Goal: Navigation & Orientation: Find specific page/section

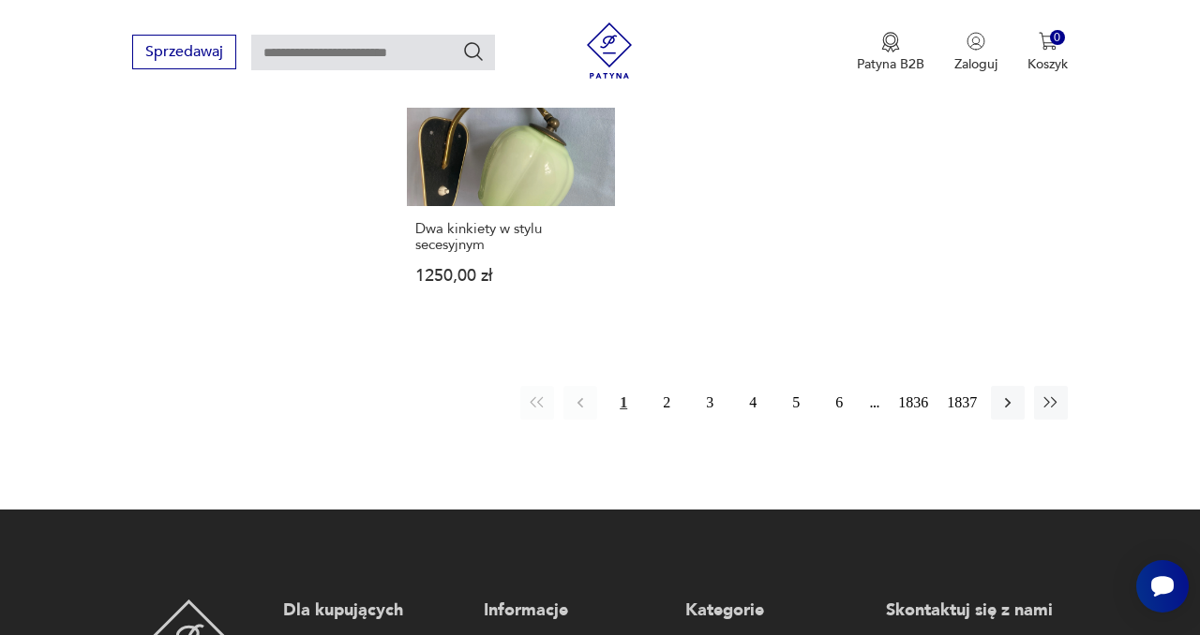
scroll to position [2355, 0]
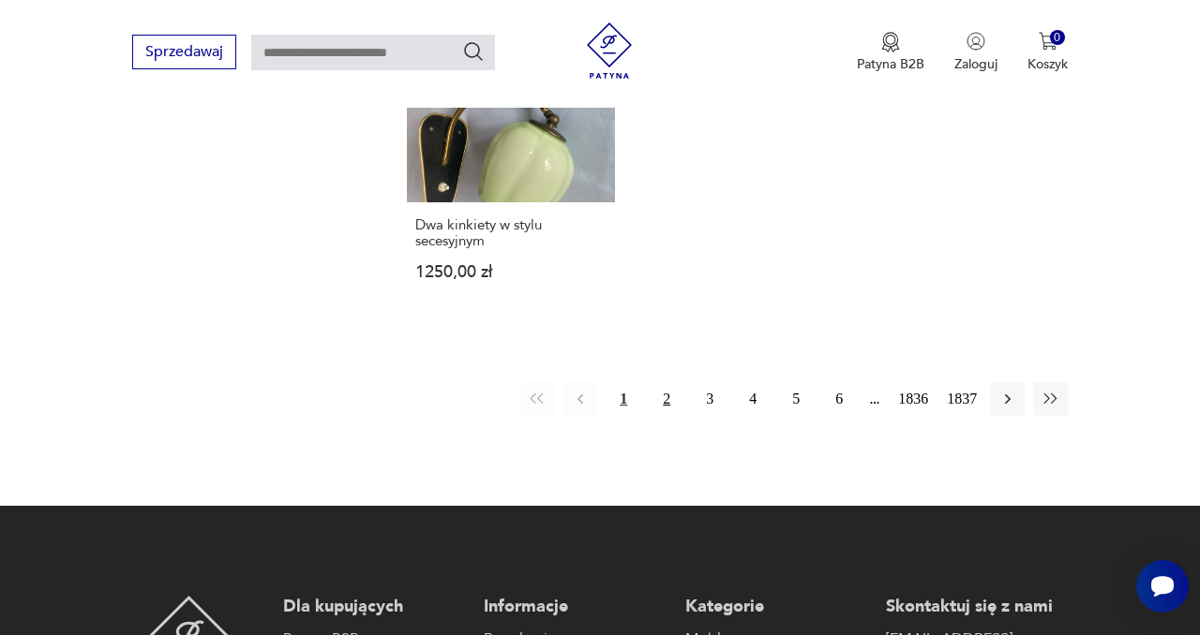
click at [668, 398] on button "2" at bounding box center [666, 399] width 34 height 34
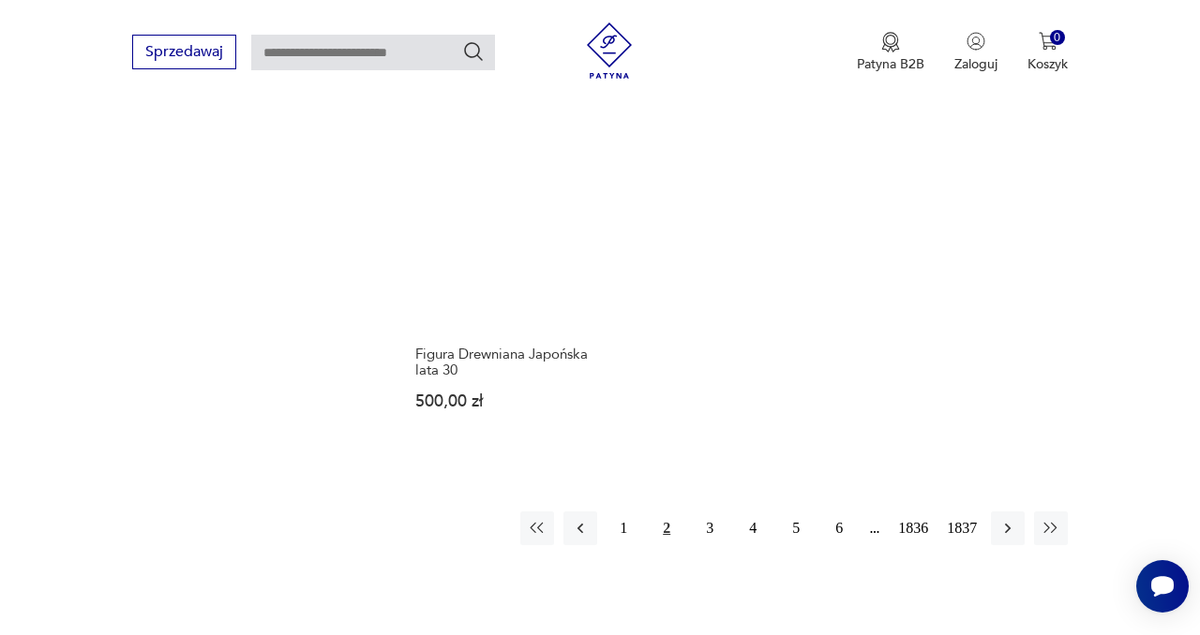
scroll to position [2341, 0]
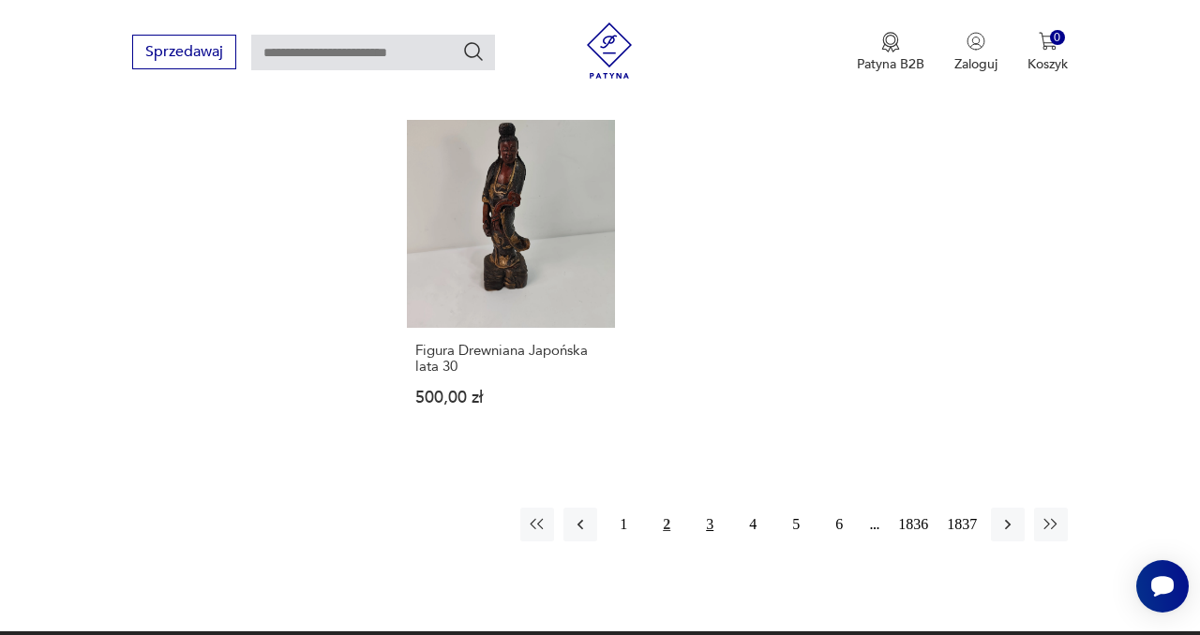
click at [702, 508] on button "3" at bounding box center [710, 525] width 34 height 34
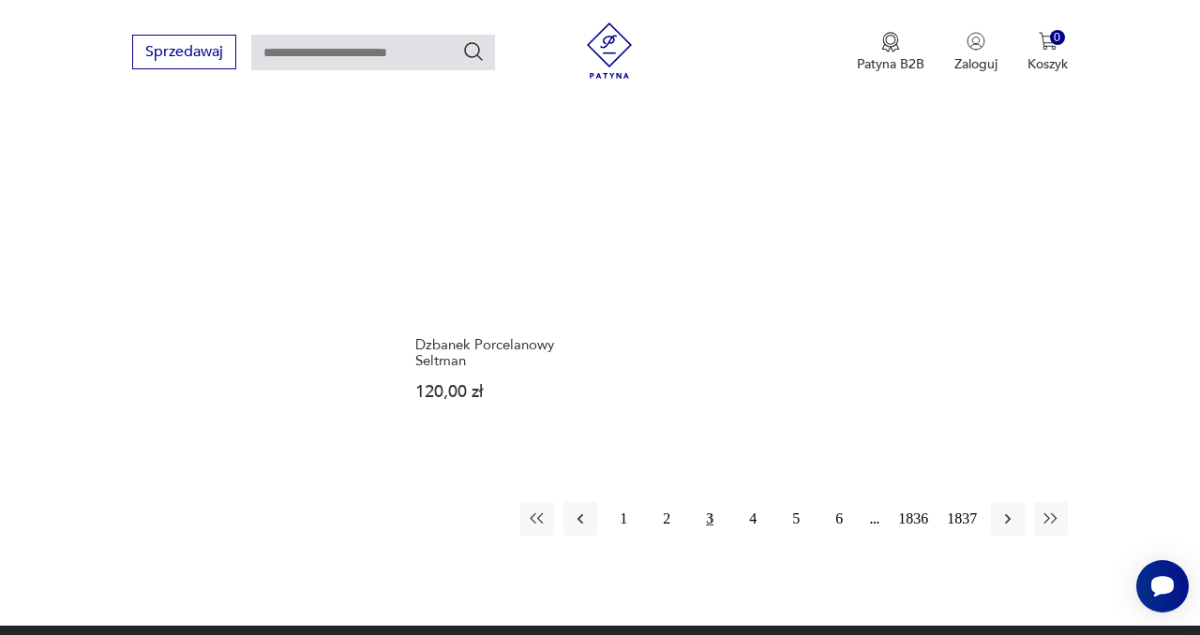
scroll to position [2390, 0]
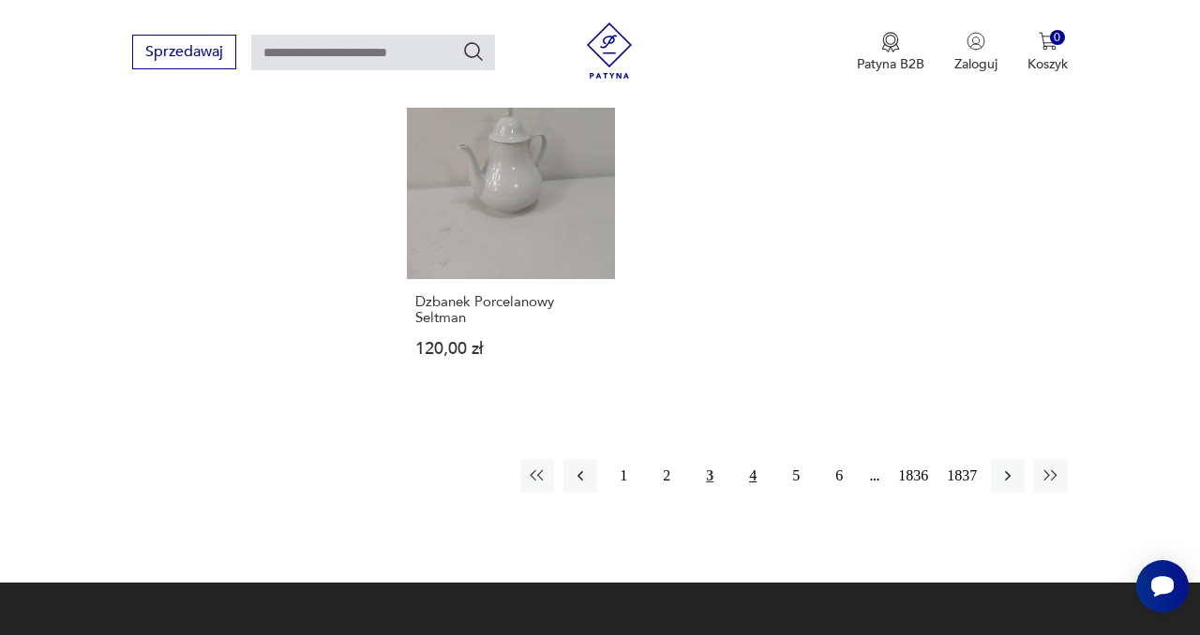
click at [753, 459] on button "4" at bounding box center [753, 476] width 34 height 34
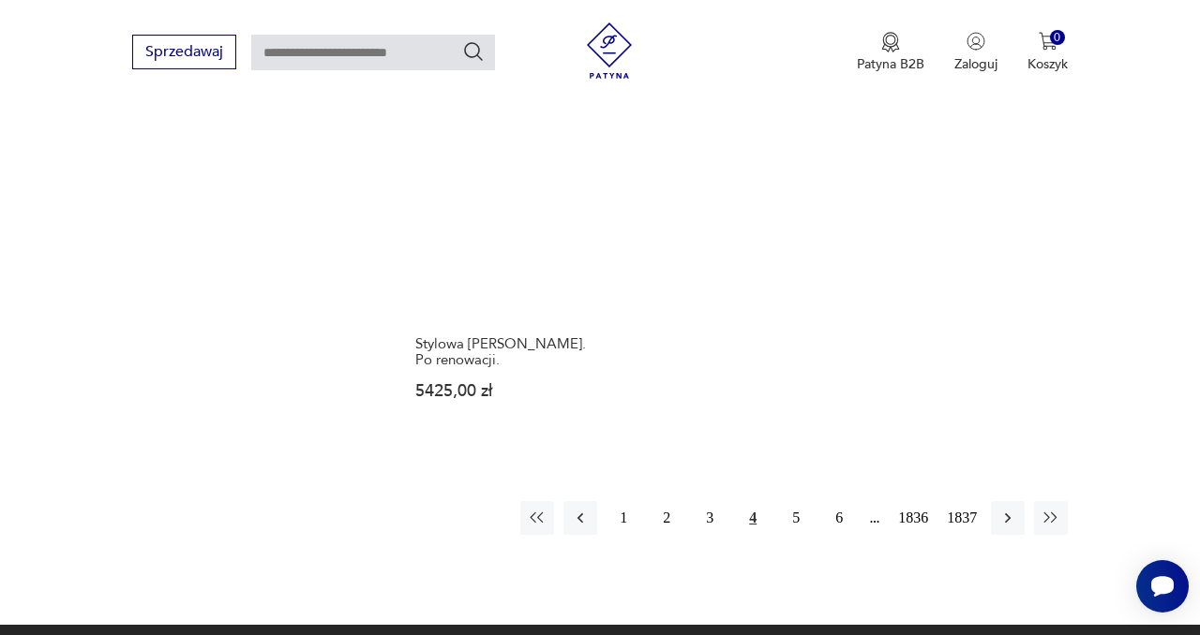
scroll to position [2374, 0]
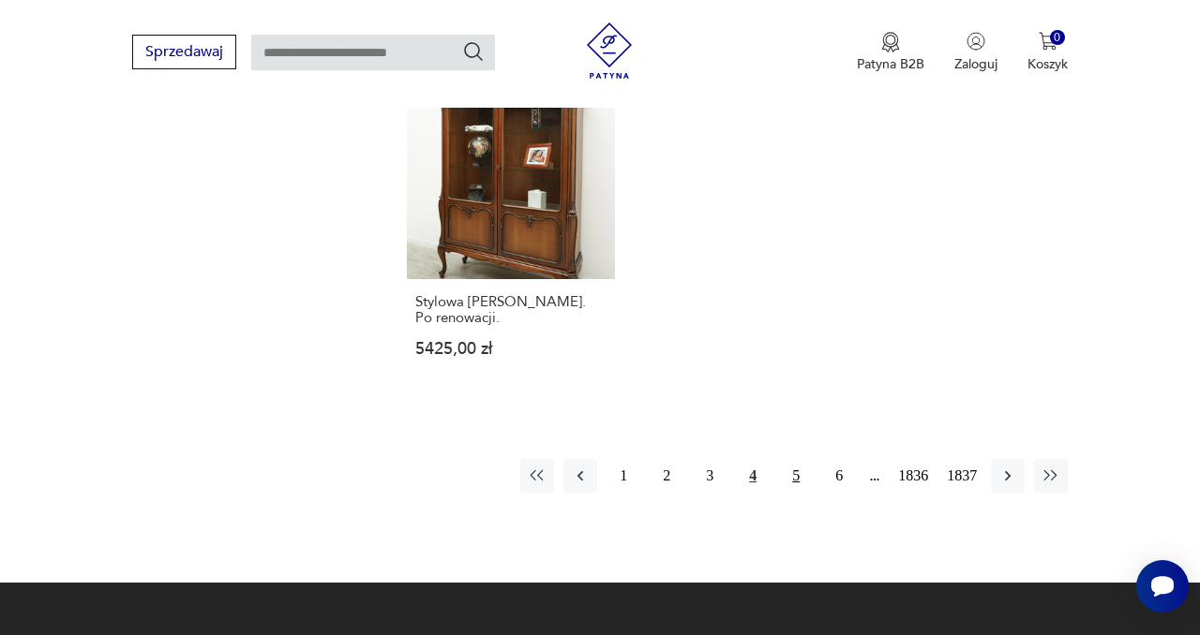
click at [792, 459] on button "5" at bounding box center [796, 476] width 34 height 34
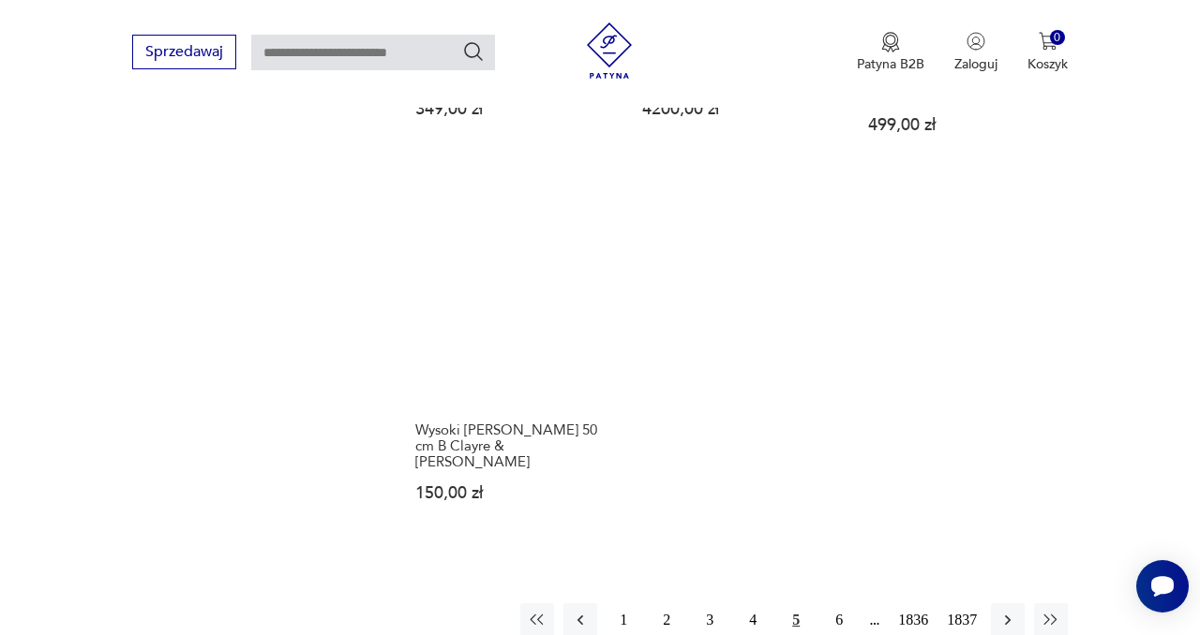
scroll to position [2205, 0]
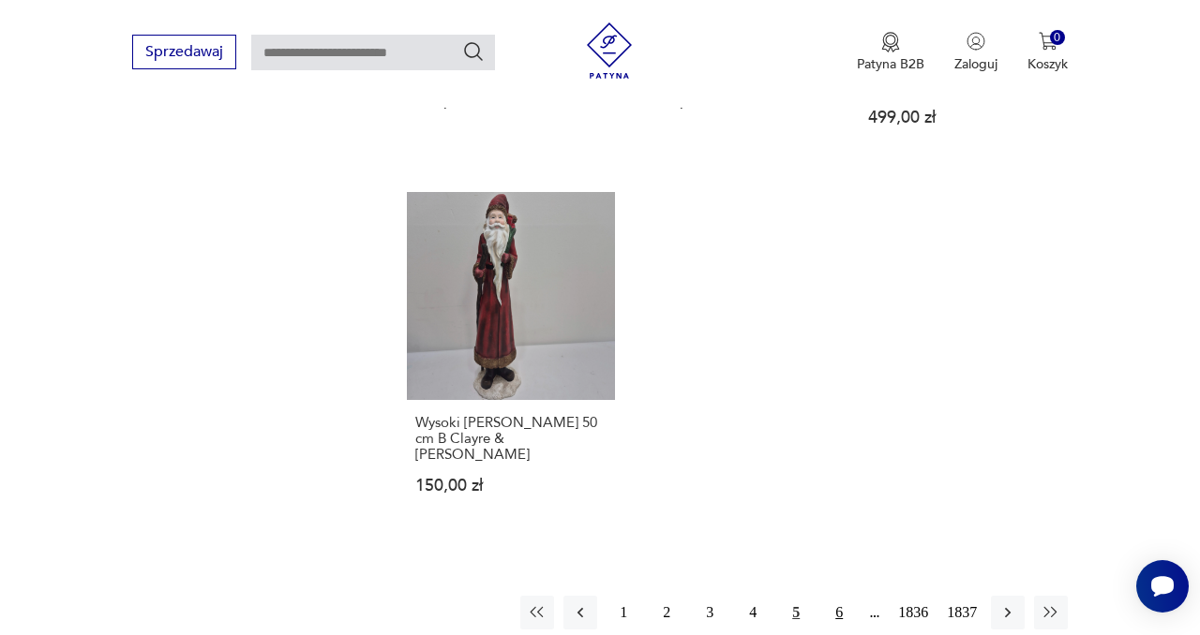
click at [842, 596] on button "6" at bounding box center [839, 613] width 34 height 34
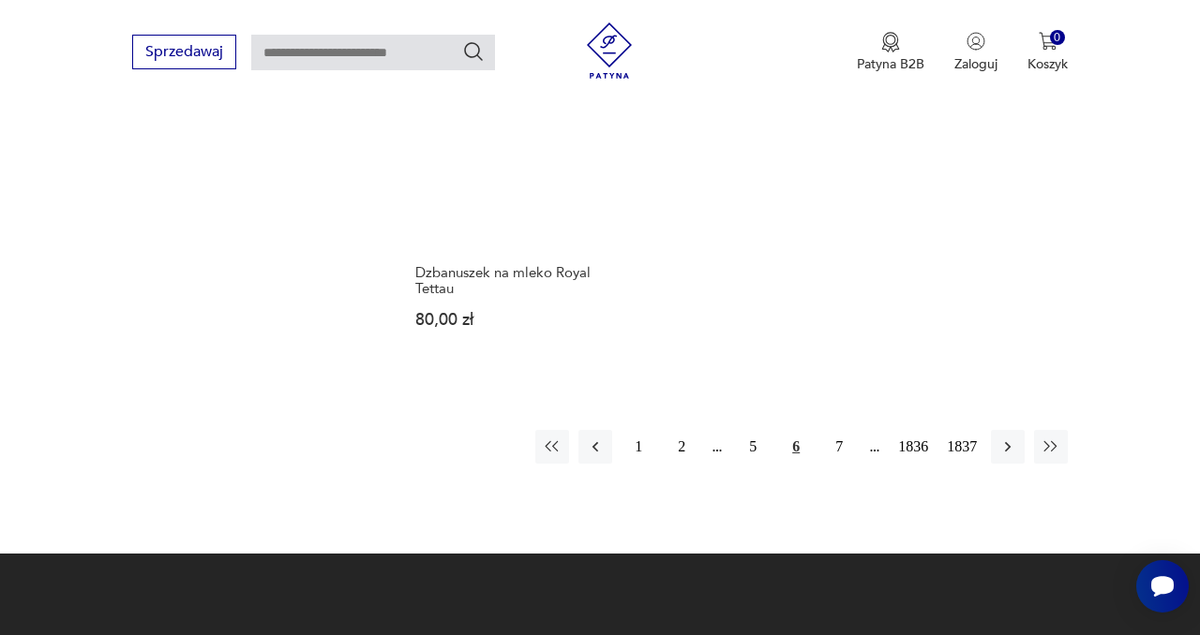
scroll to position [2386, 0]
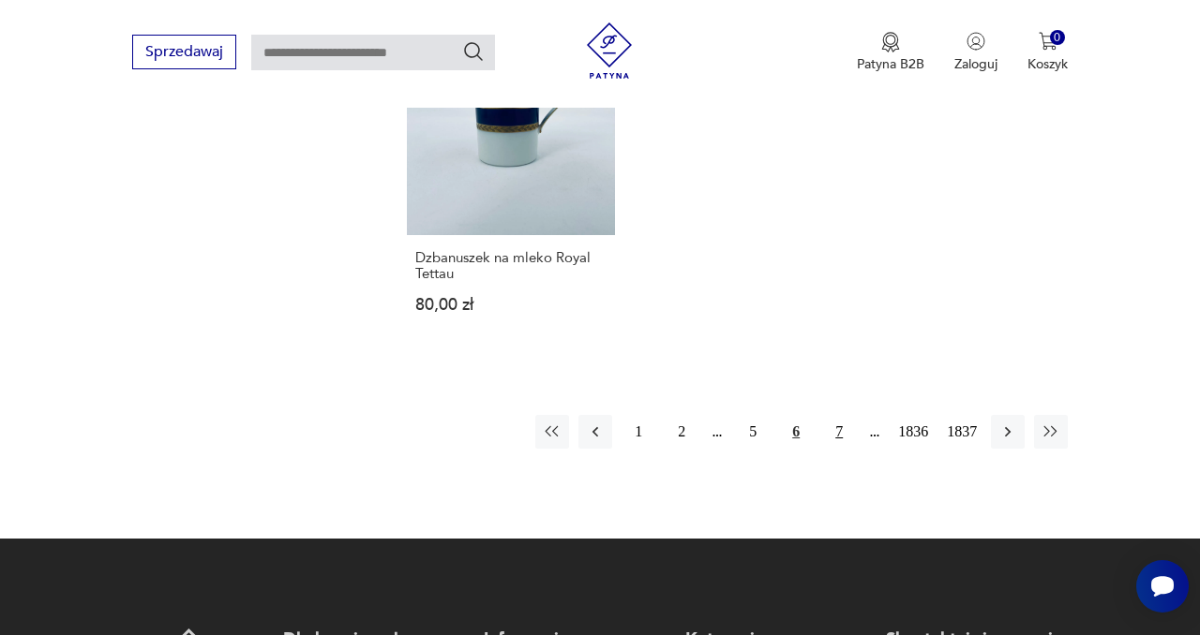
click at [825, 420] on button "7" at bounding box center [839, 432] width 34 height 34
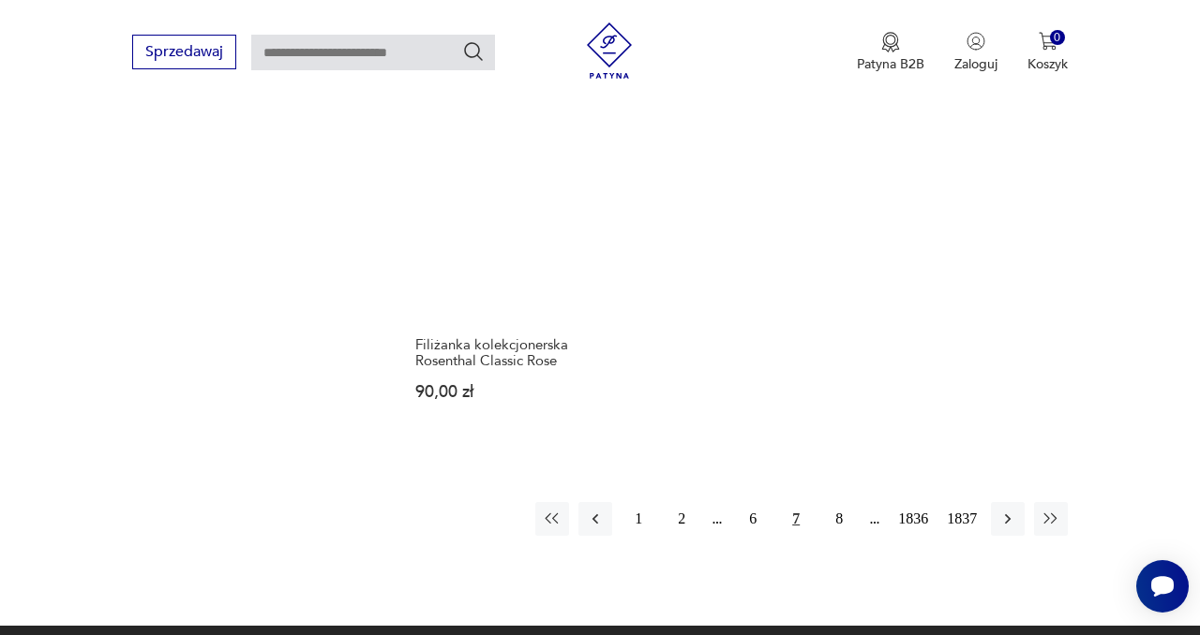
scroll to position [2334, 0]
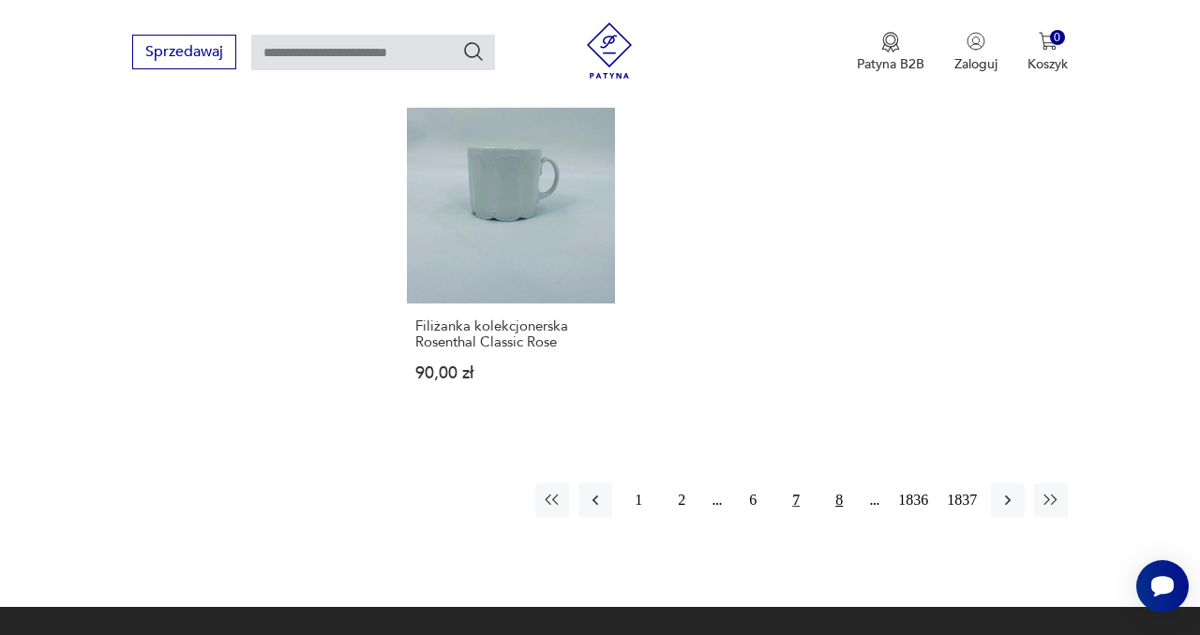
click at [834, 484] on button "8" at bounding box center [839, 501] width 34 height 34
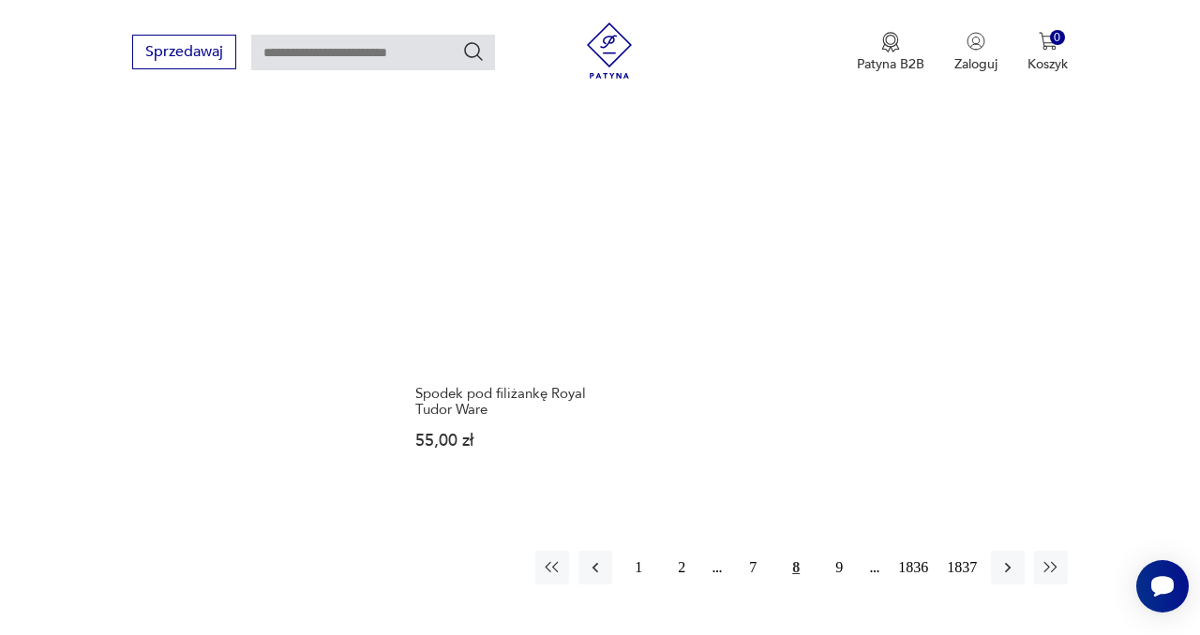
scroll to position [2238, 0]
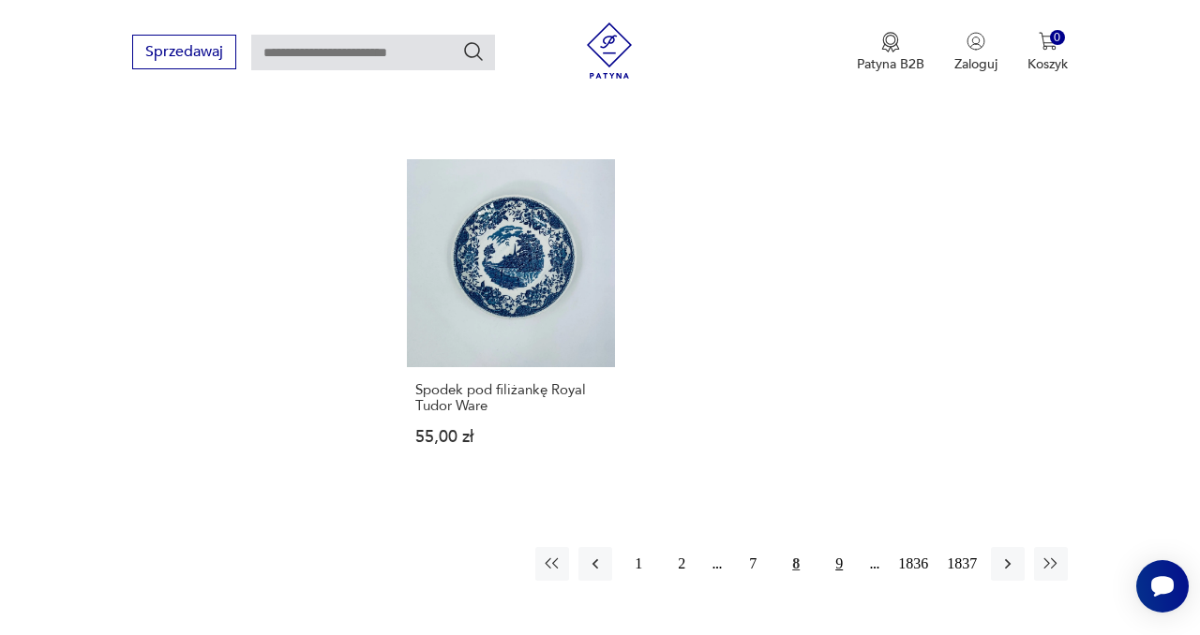
click at [842, 558] on button "9" at bounding box center [839, 564] width 34 height 34
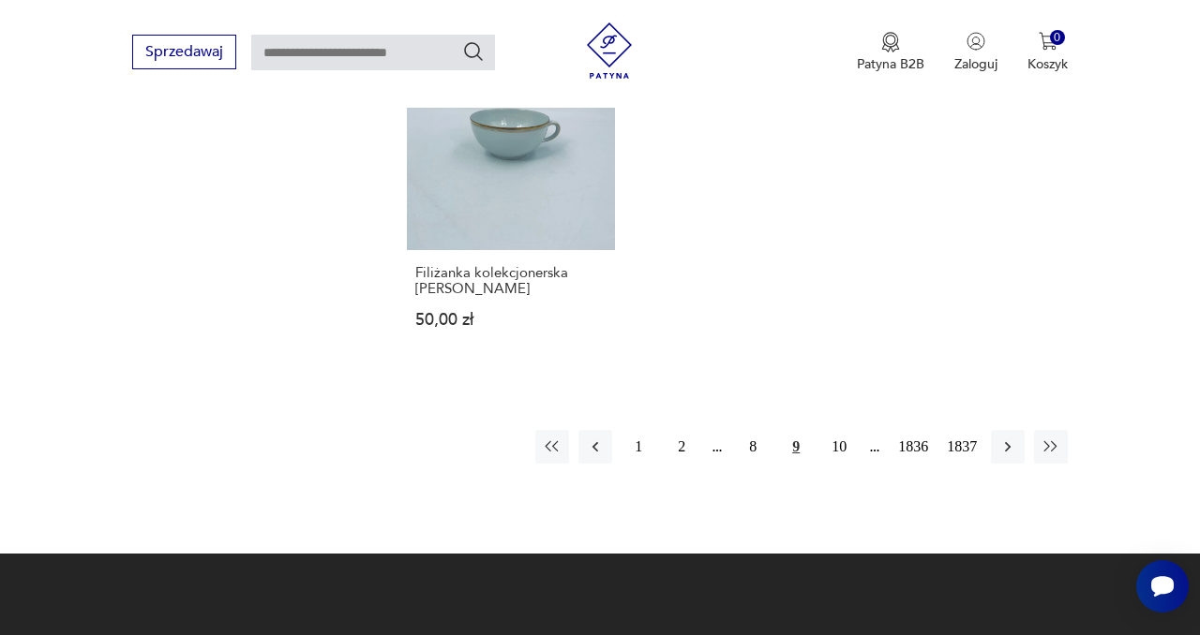
scroll to position [2340, 0]
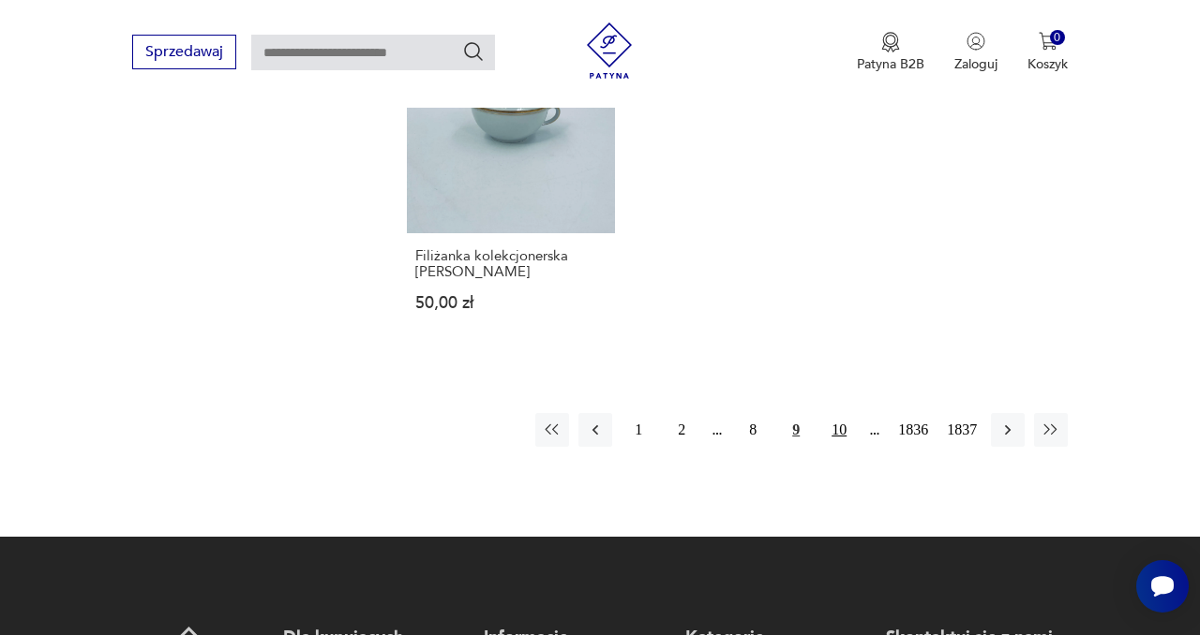
click at [829, 418] on button "10" at bounding box center [839, 430] width 34 height 34
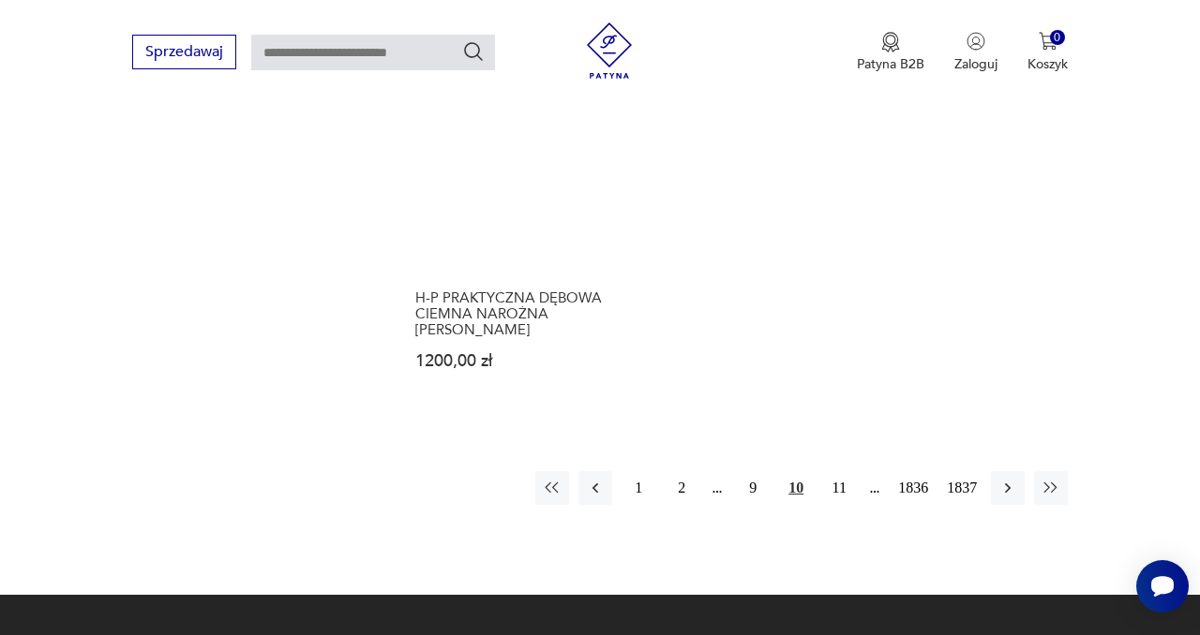
scroll to position [2368, 0]
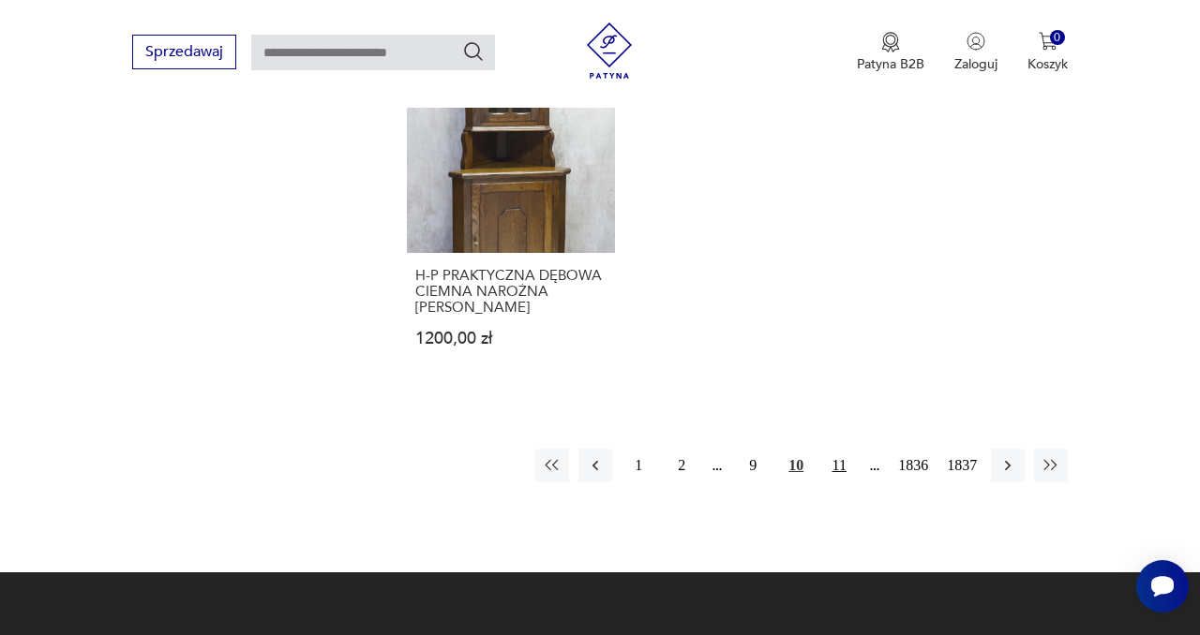
click at [828, 449] on button "11" at bounding box center [839, 466] width 34 height 34
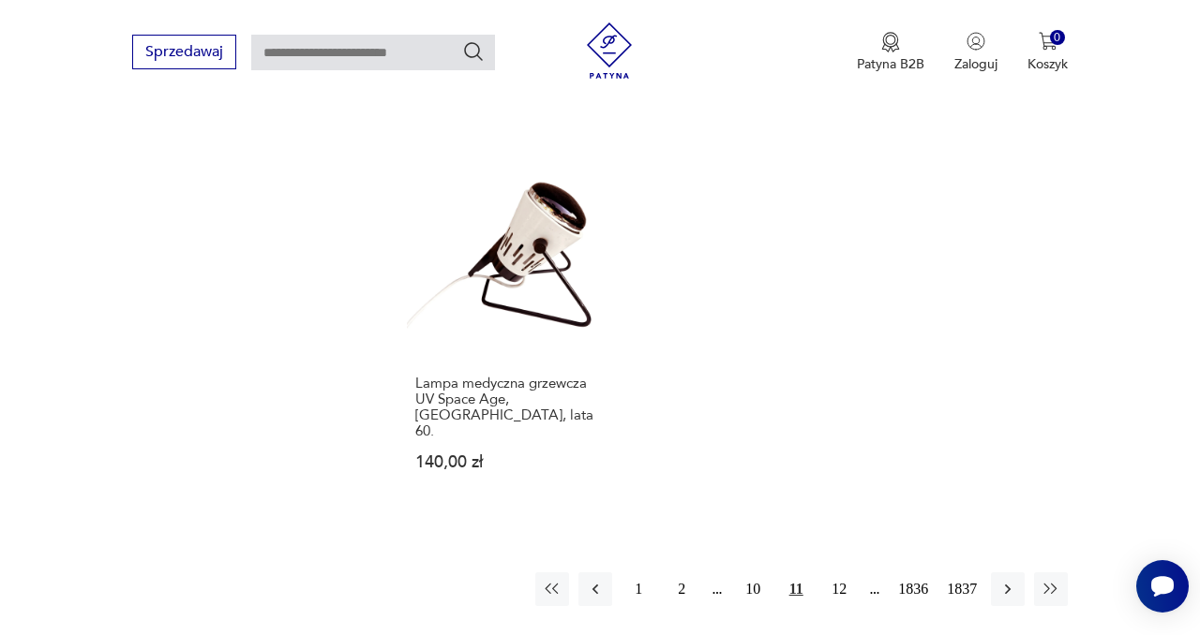
scroll to position [2421, 0]
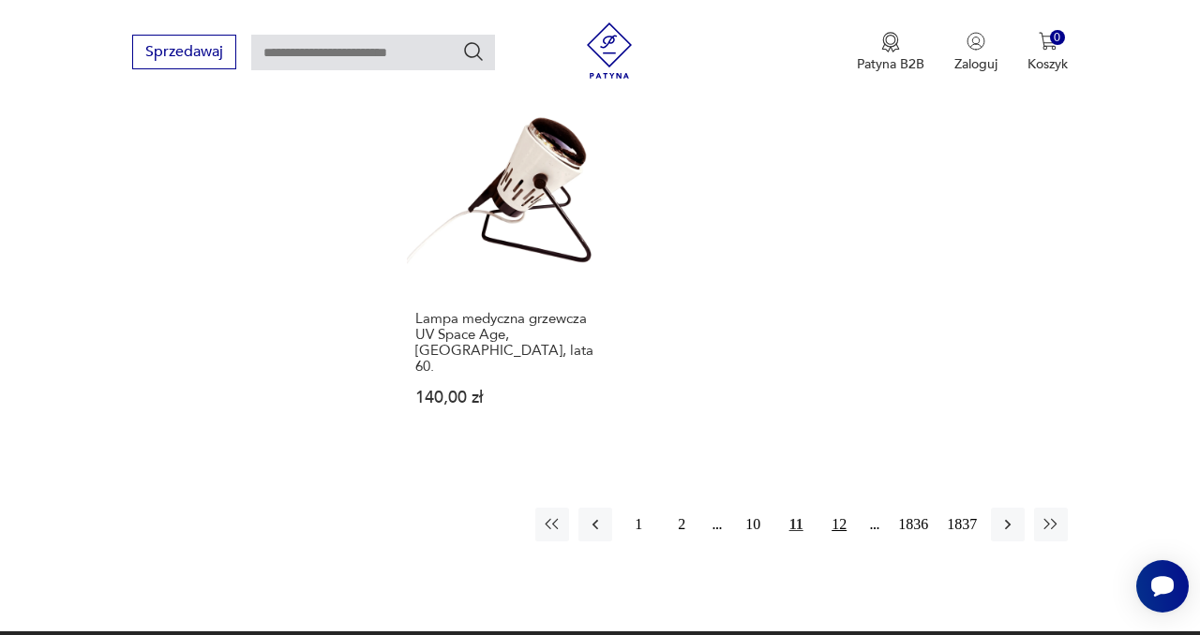
click at [834, 508] on button "12" at bounding box center [839, 525] width 34 height 34
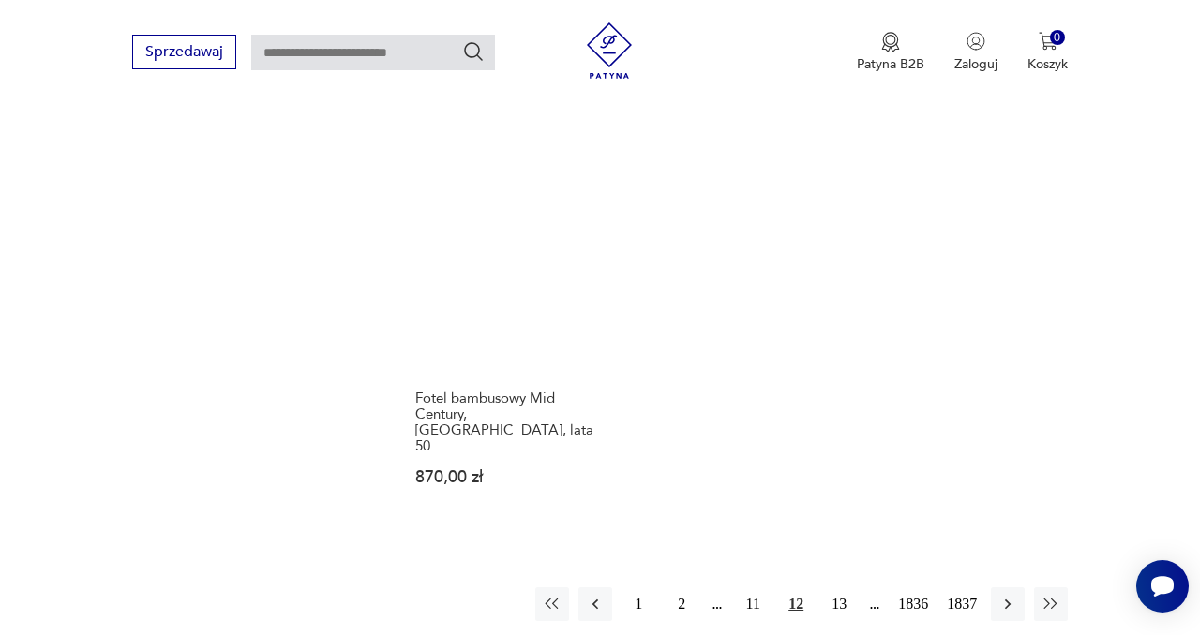
scroll to position [2373, 0]
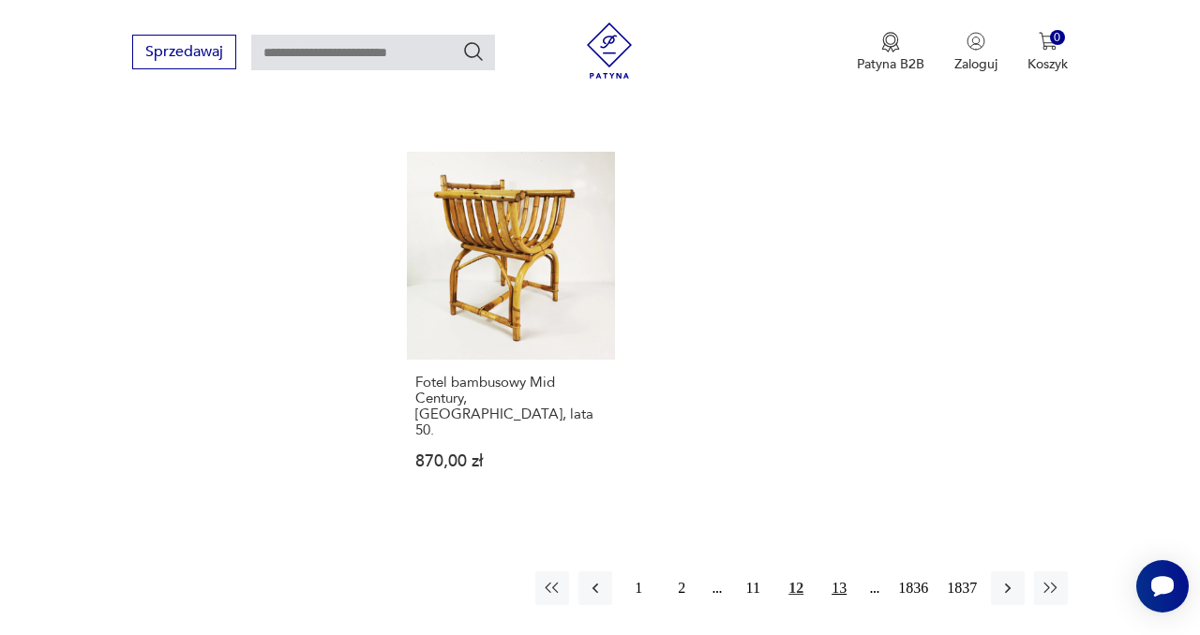
click at [843, 572] on button "13" at bounding box center [839, 589] width 34 height 34
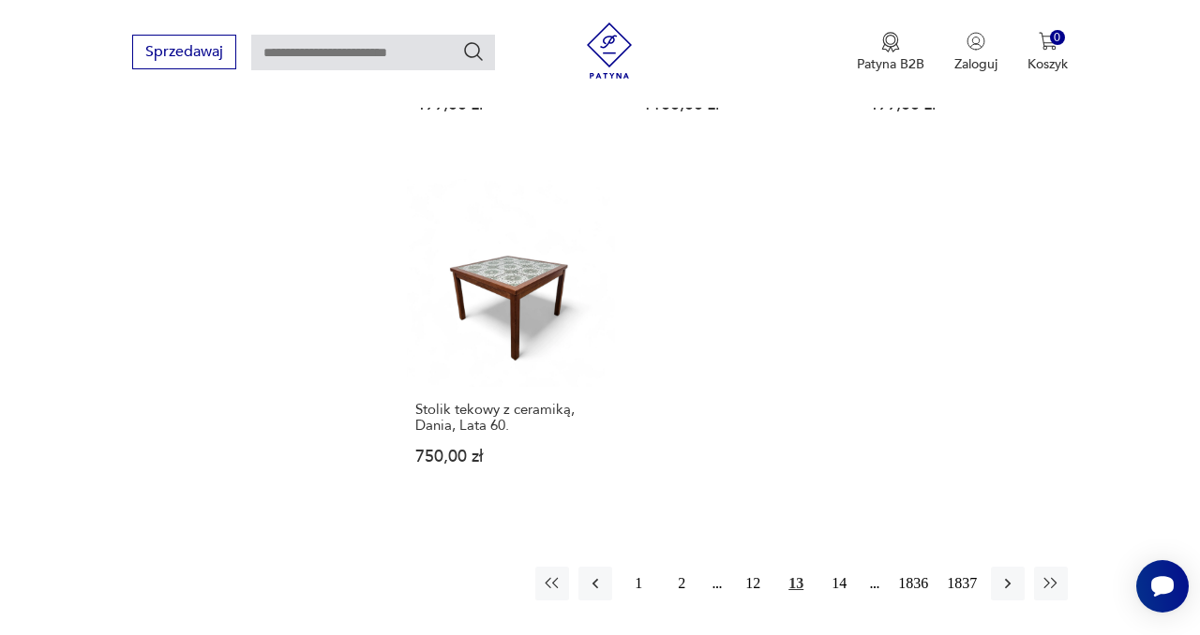
scroll to position [2417, 0]
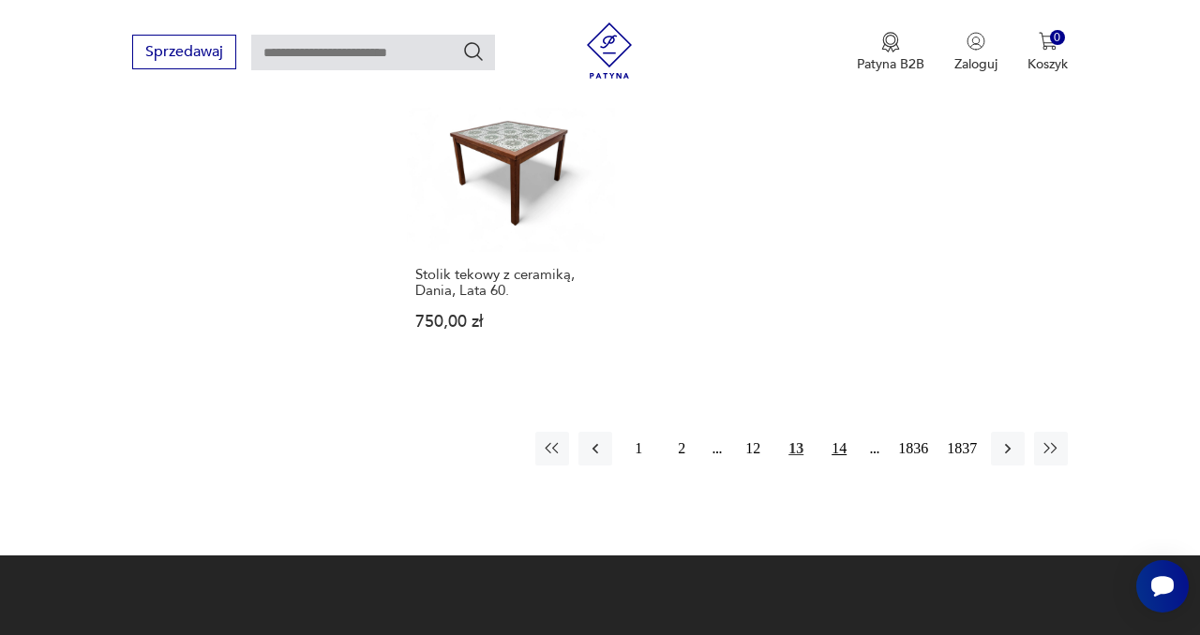
click at [831, 432] on button "14" at bounding box center [839, 449] width 34 height 34
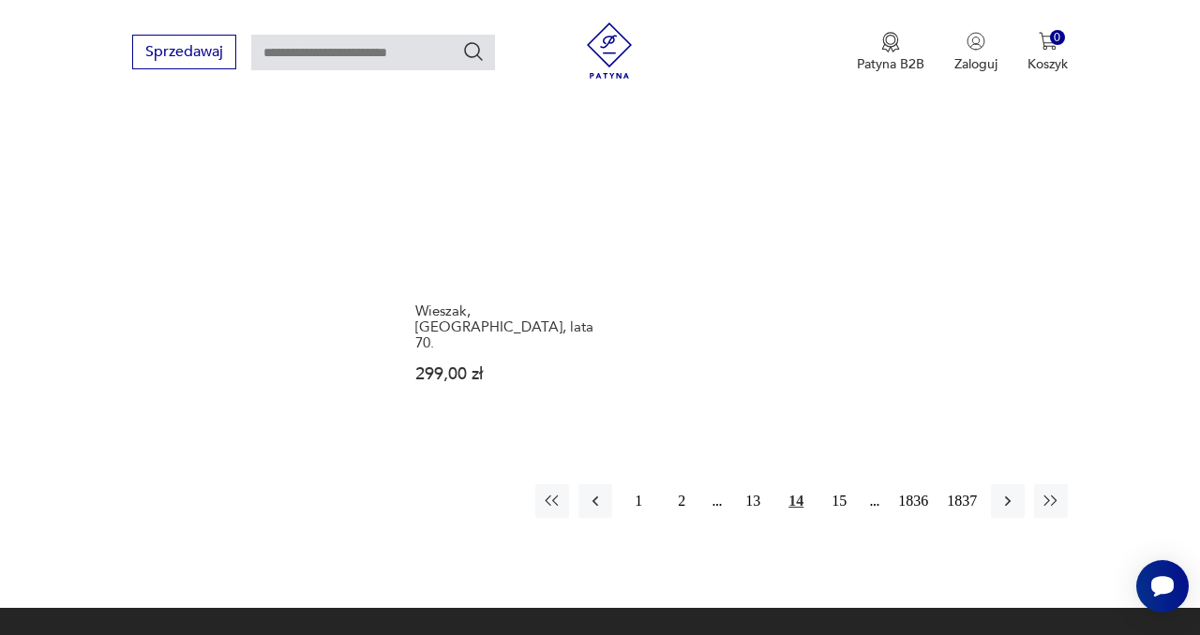
scroll to position [2427, 0]
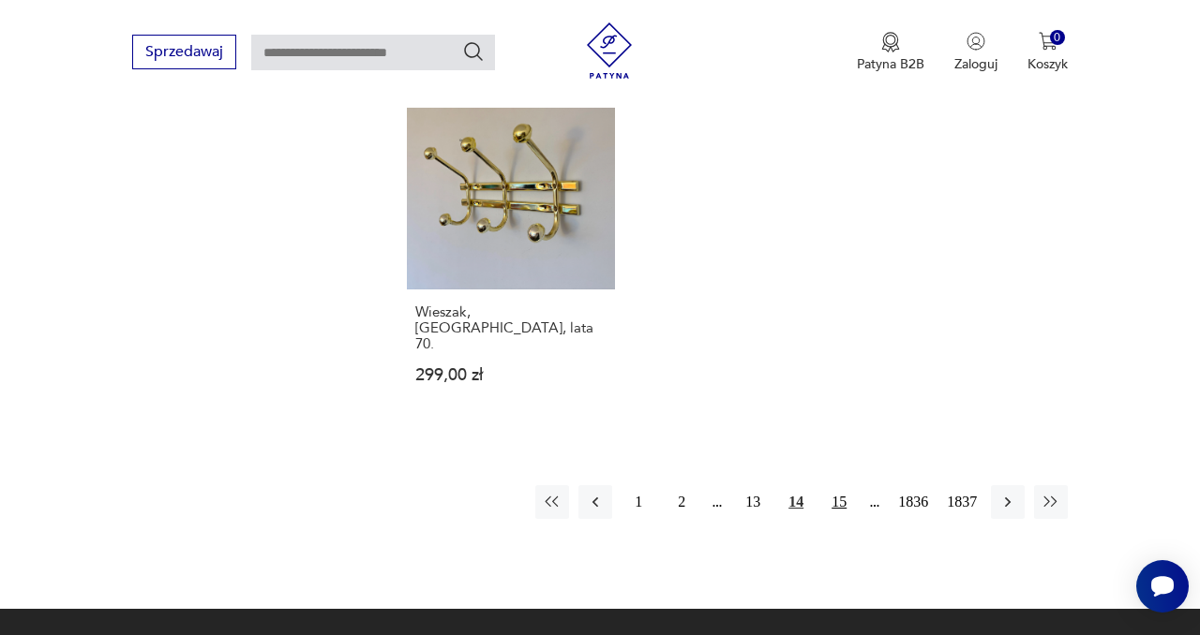
click at [838, 485] on button "15" at bounding box center [839, 502] width 34 height 34
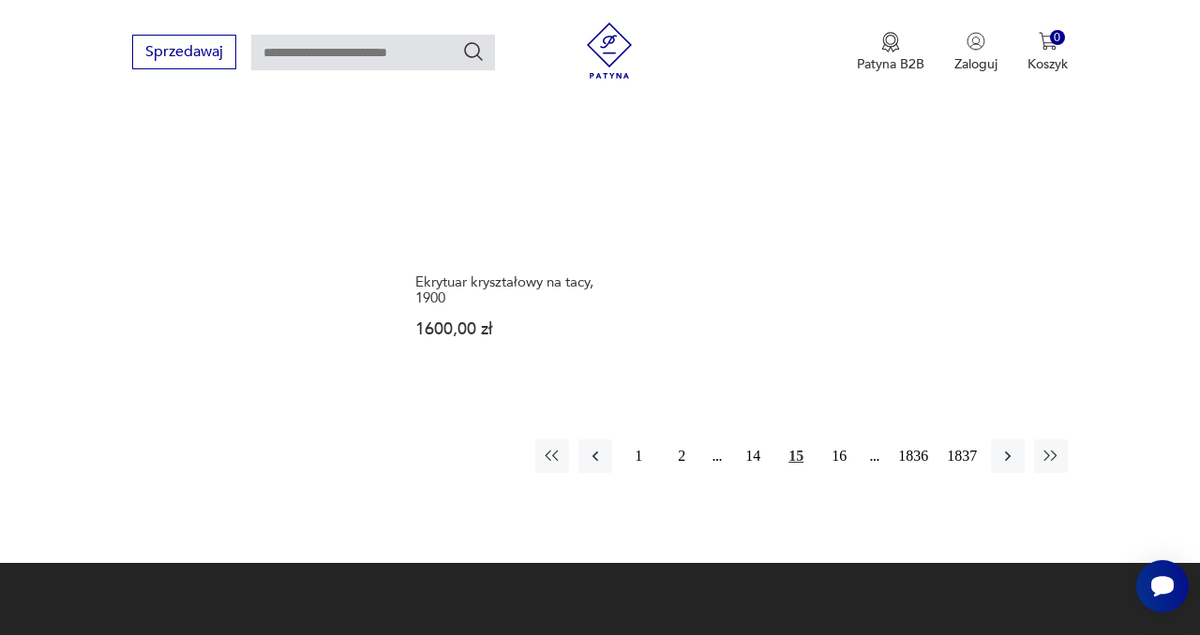
scroll to position [2462, 0]
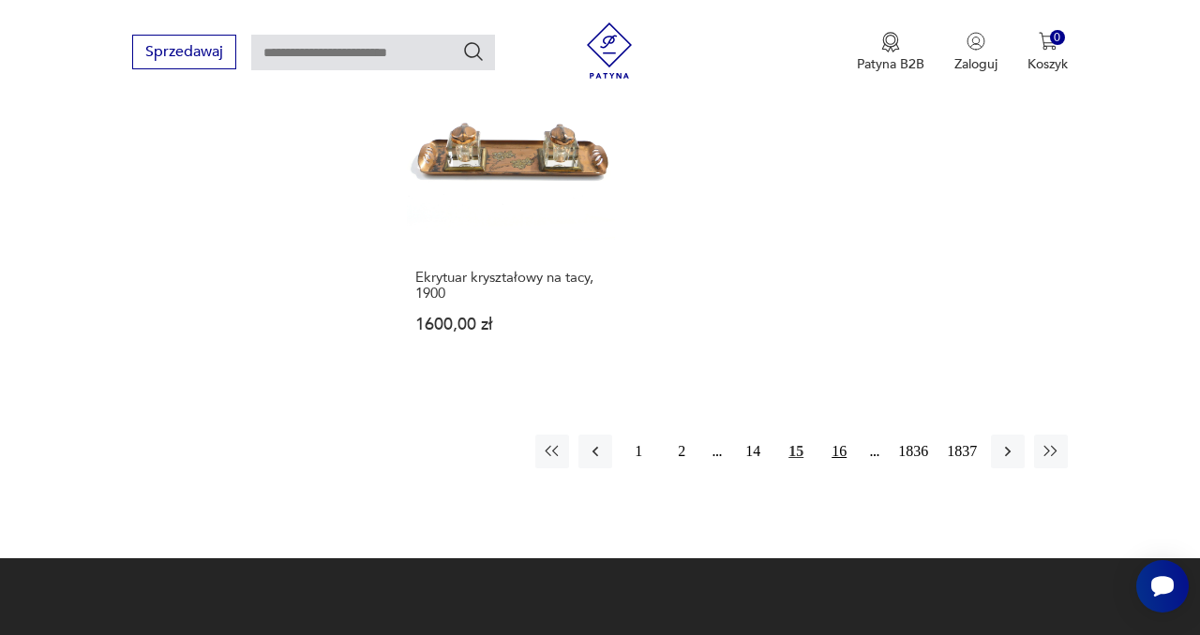
click at [827, 435] on button "16" at bounding box center [839, 452] width 34 height 34
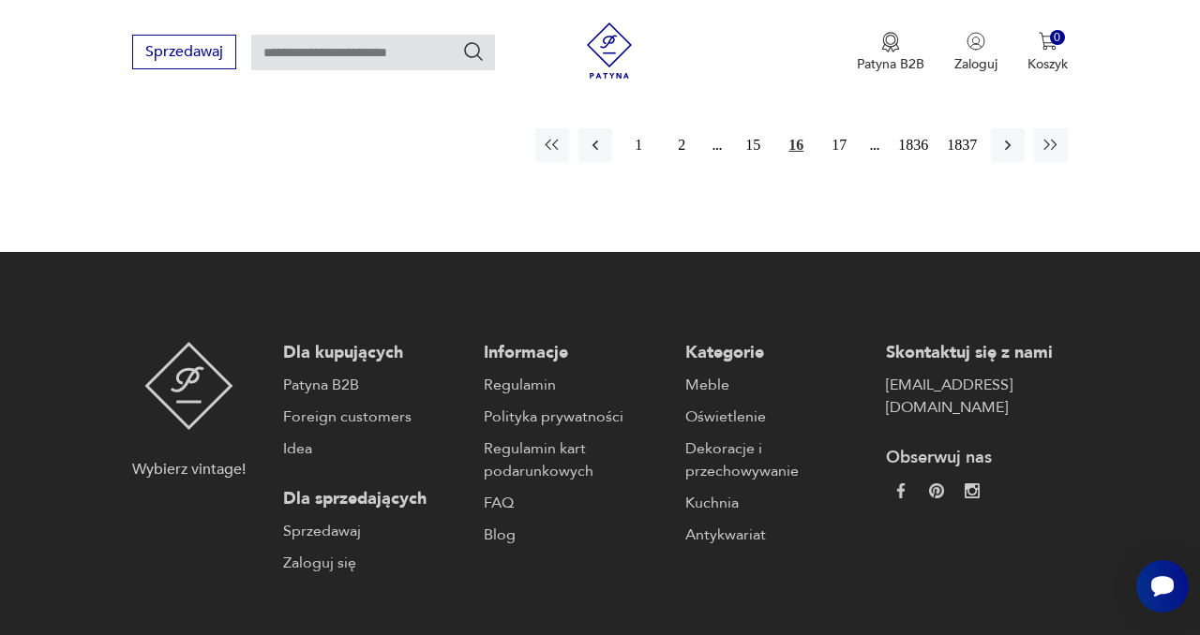
scroll to position [2756, 0]
